Goal: Task Accomplishment & Management: Use online tool/utility

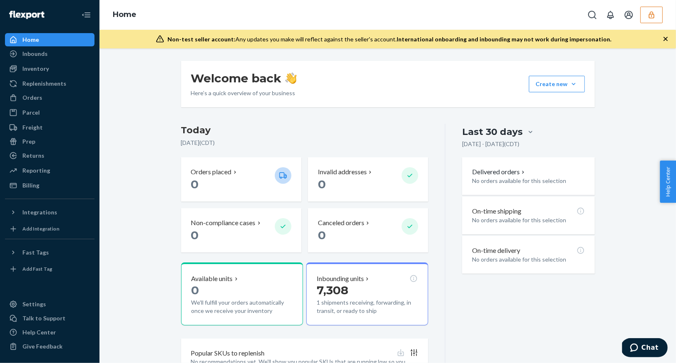
click at [649, 13] on icon "button" at bounding box center [651, 15] width 8 height 8
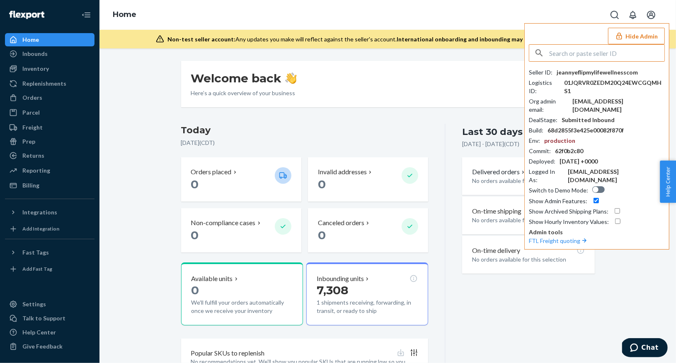
click at [572, 56] on input "text" at bounding box center [606, 53] width 115 height 17
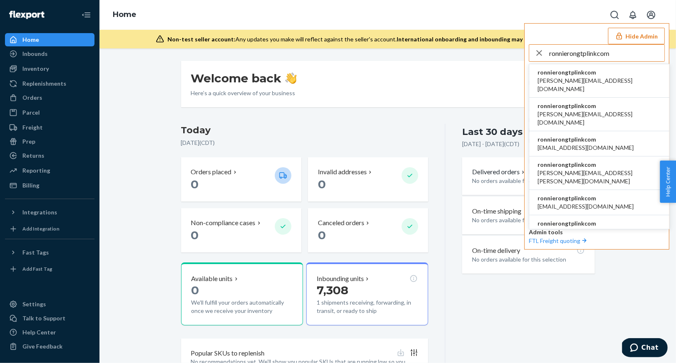
type input "ronnierongtplinkcom"
click at [572, 77] on span "aileen.jin@tp-link.com" at bounding box center [598, 85] width 123 height 17
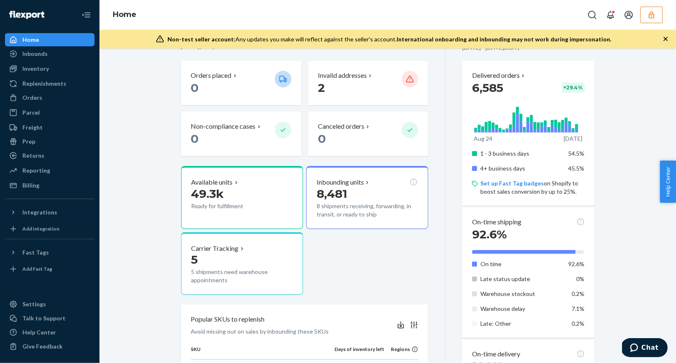
scroll to position [97, 0]
